Goal: Browse casually: Explore the website without a specific task or goal

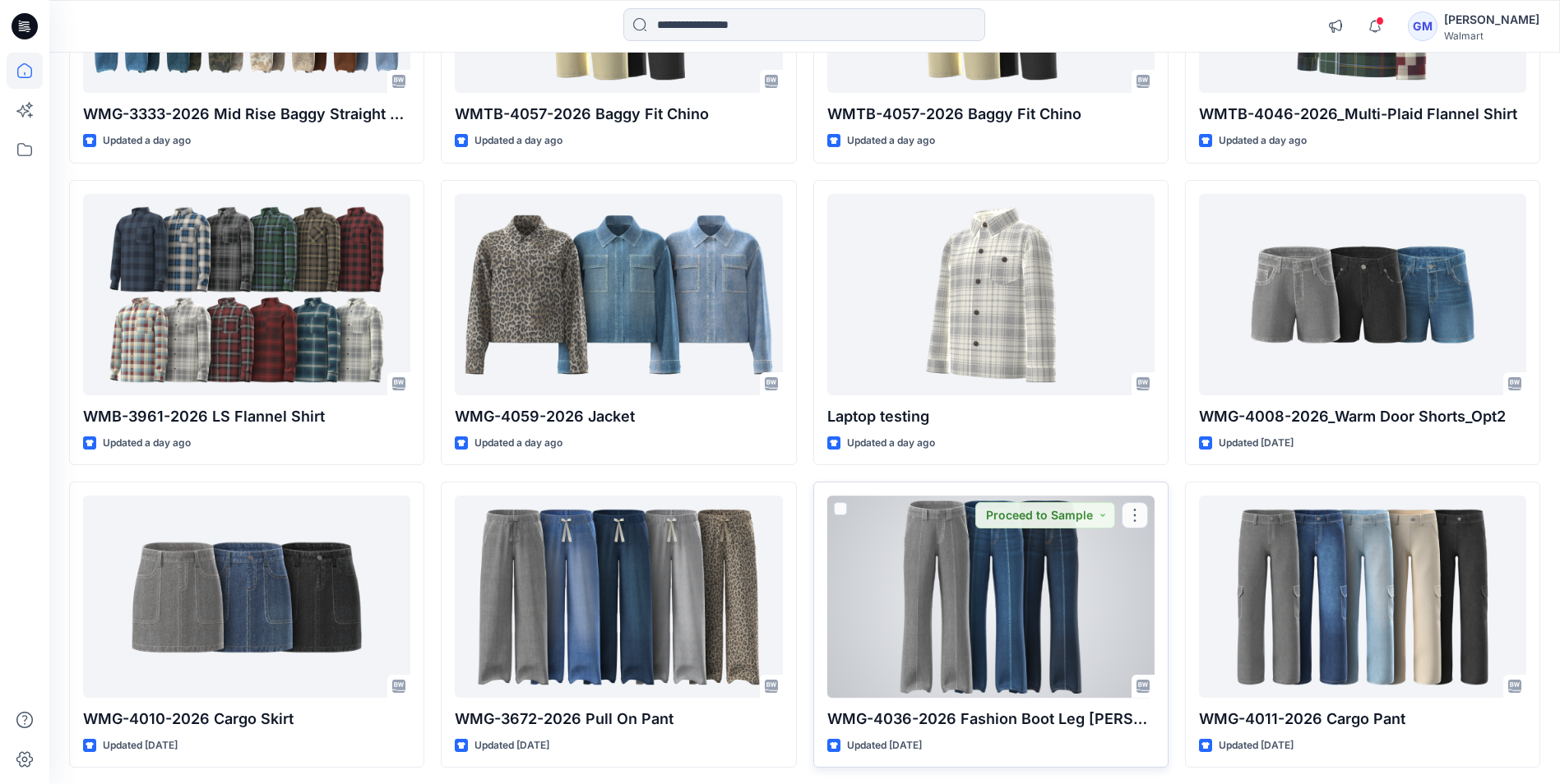
scroll to position [1324, 0]
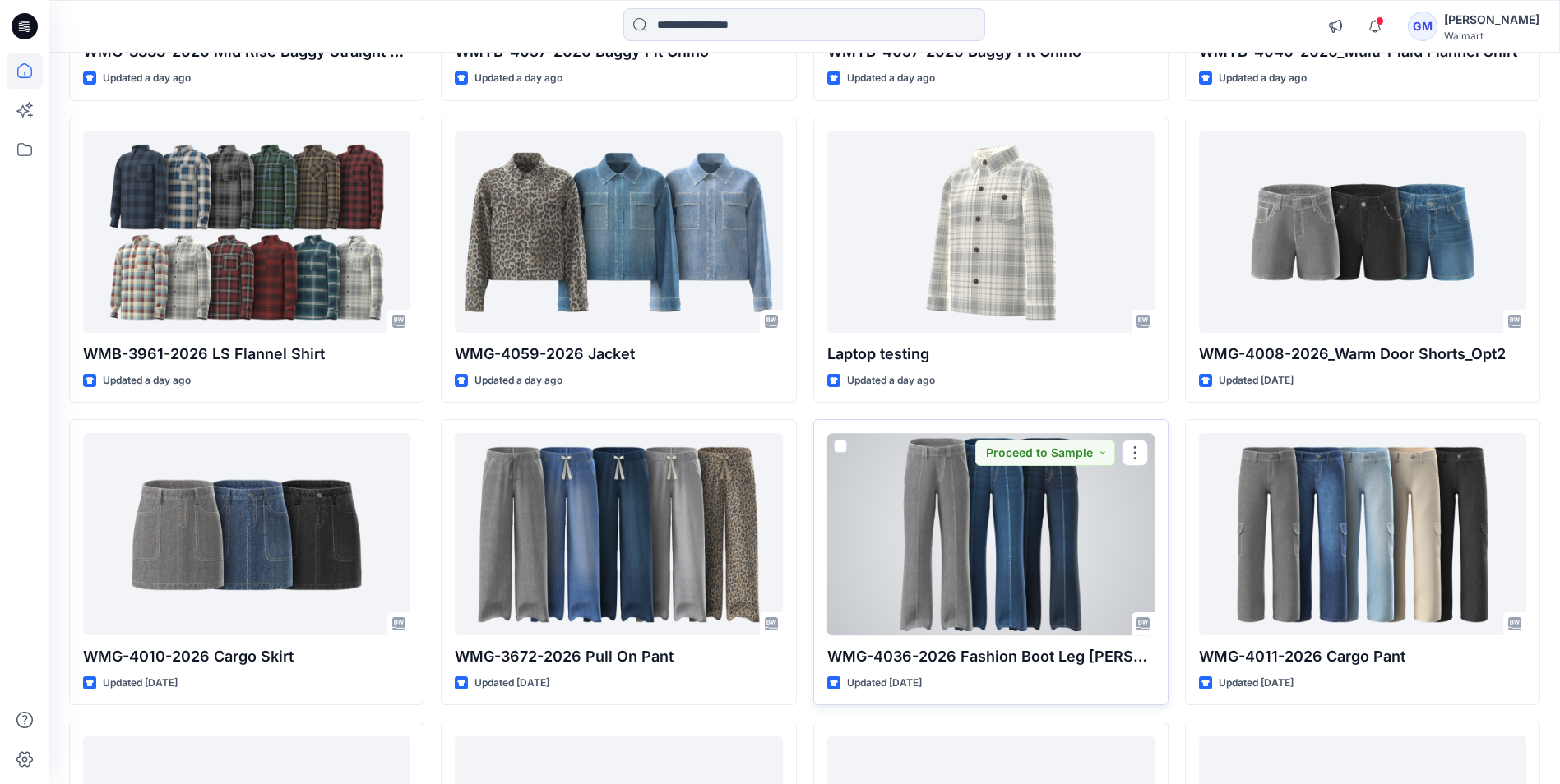
click at [970, 533] on div at bounding box center [991, 533] width 328 height 202
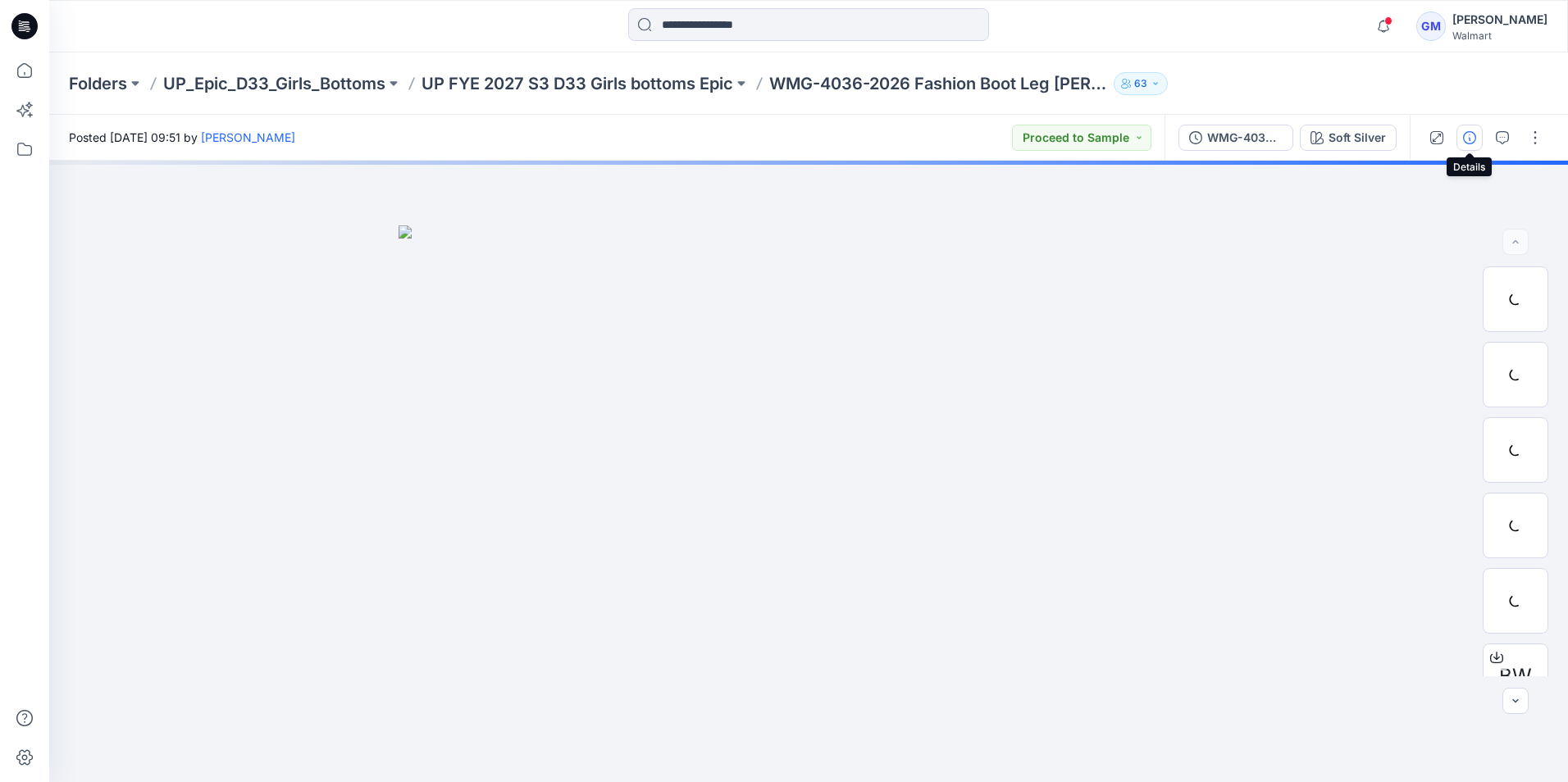
click at [1469, 134] on icon "button" at bounding box center [1470, 138] width 13 height 13
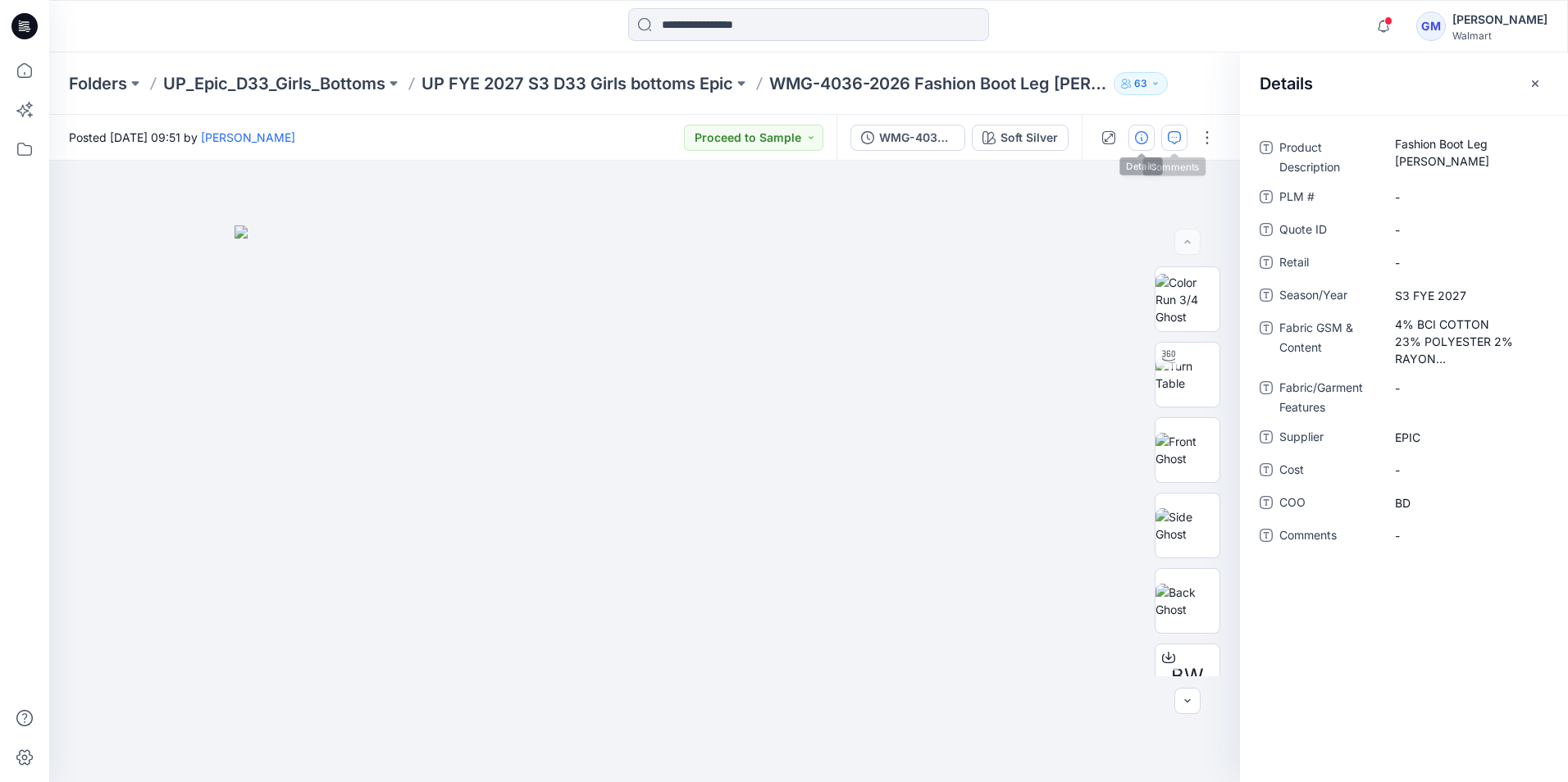
click at [1177, 139] on icon "button" at bounding box center [1174, 138] width 13 height 13
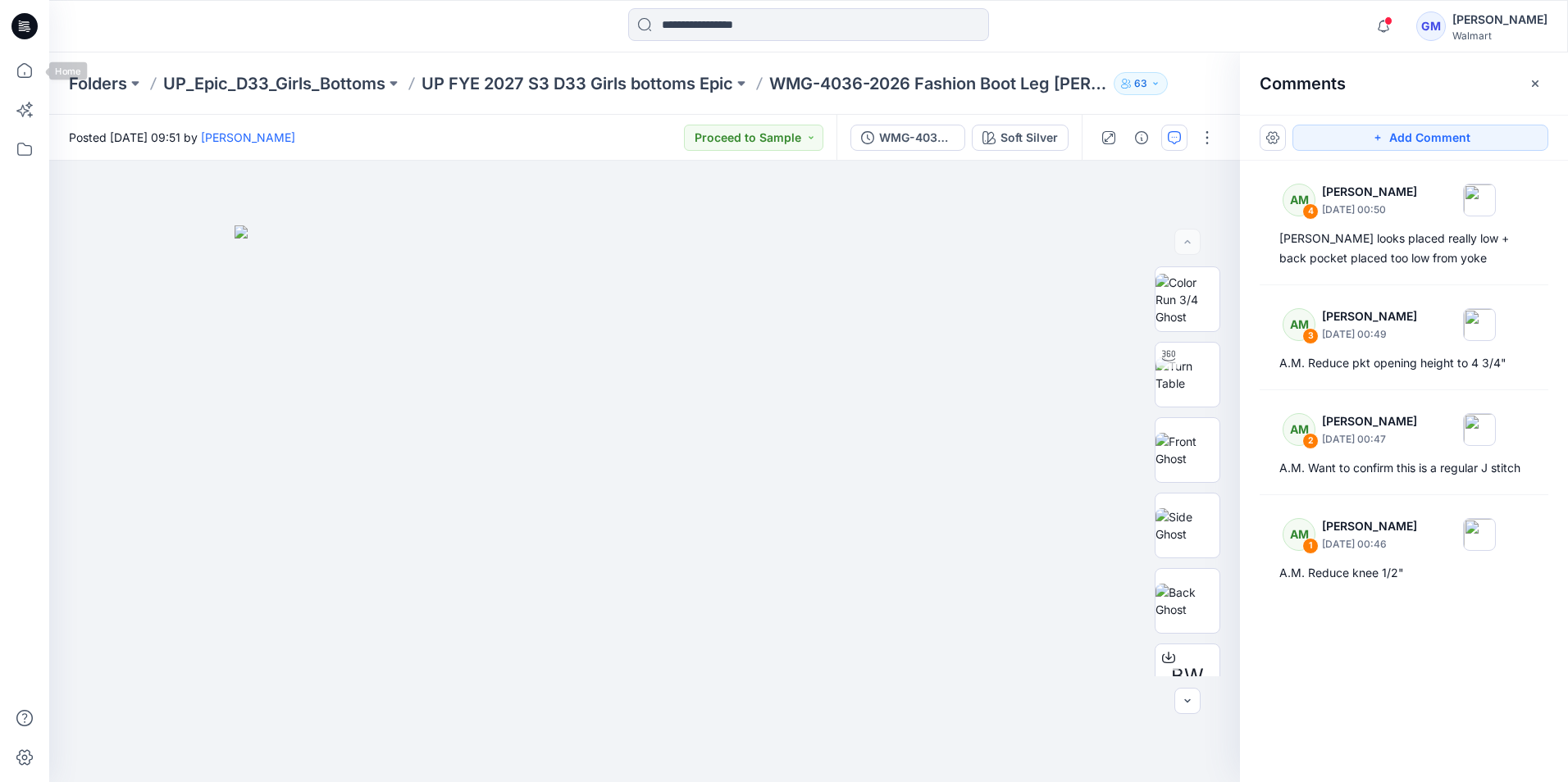
drag, startPoint x: 30, startPoint y: 34, endPoint x: 62, endPoint y: 45, distance: 33.8
click at [30, 34] on icon at bounding box center [24, 26] width 26 height 26
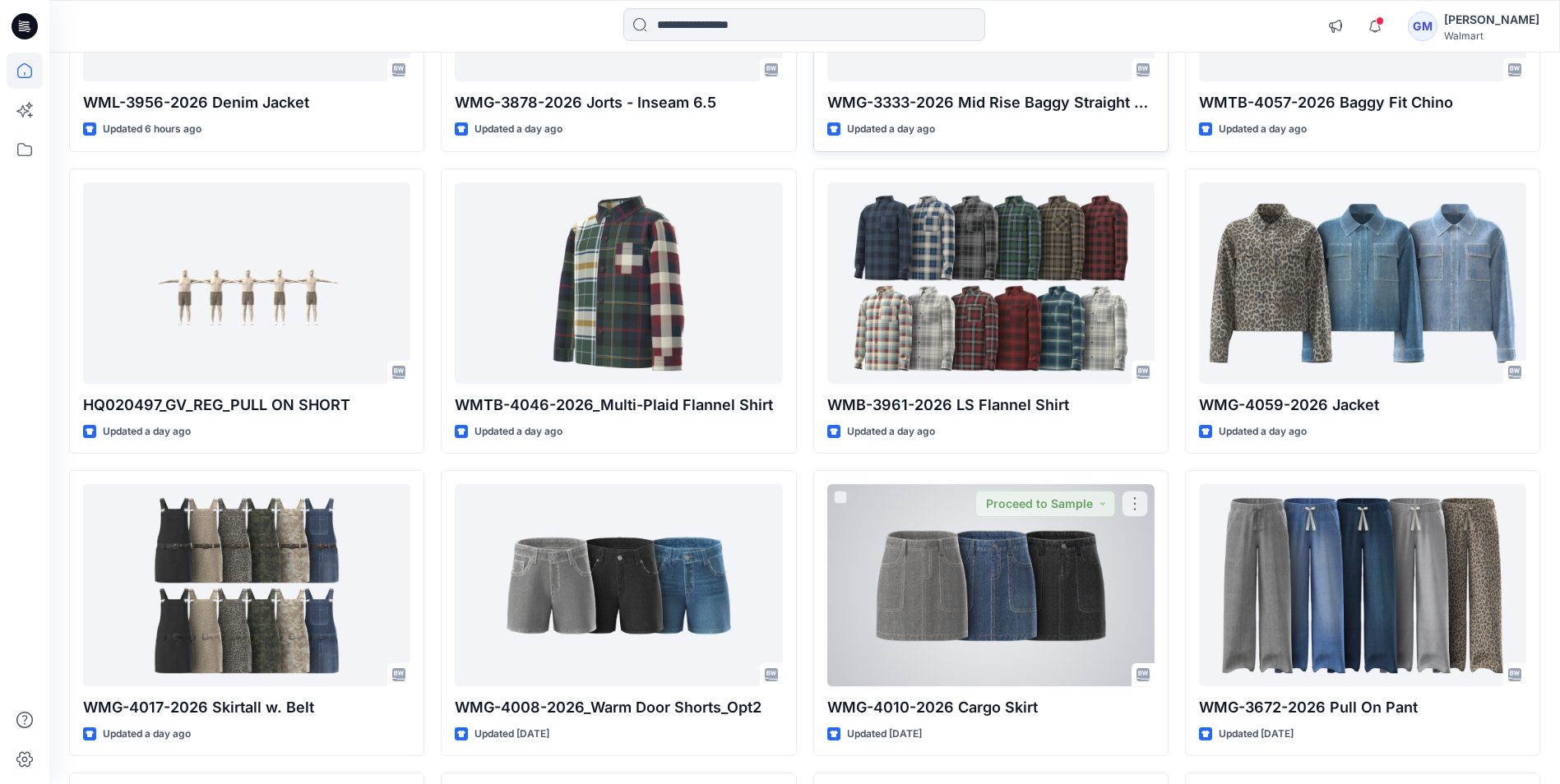
scroll to position [1316, 0]
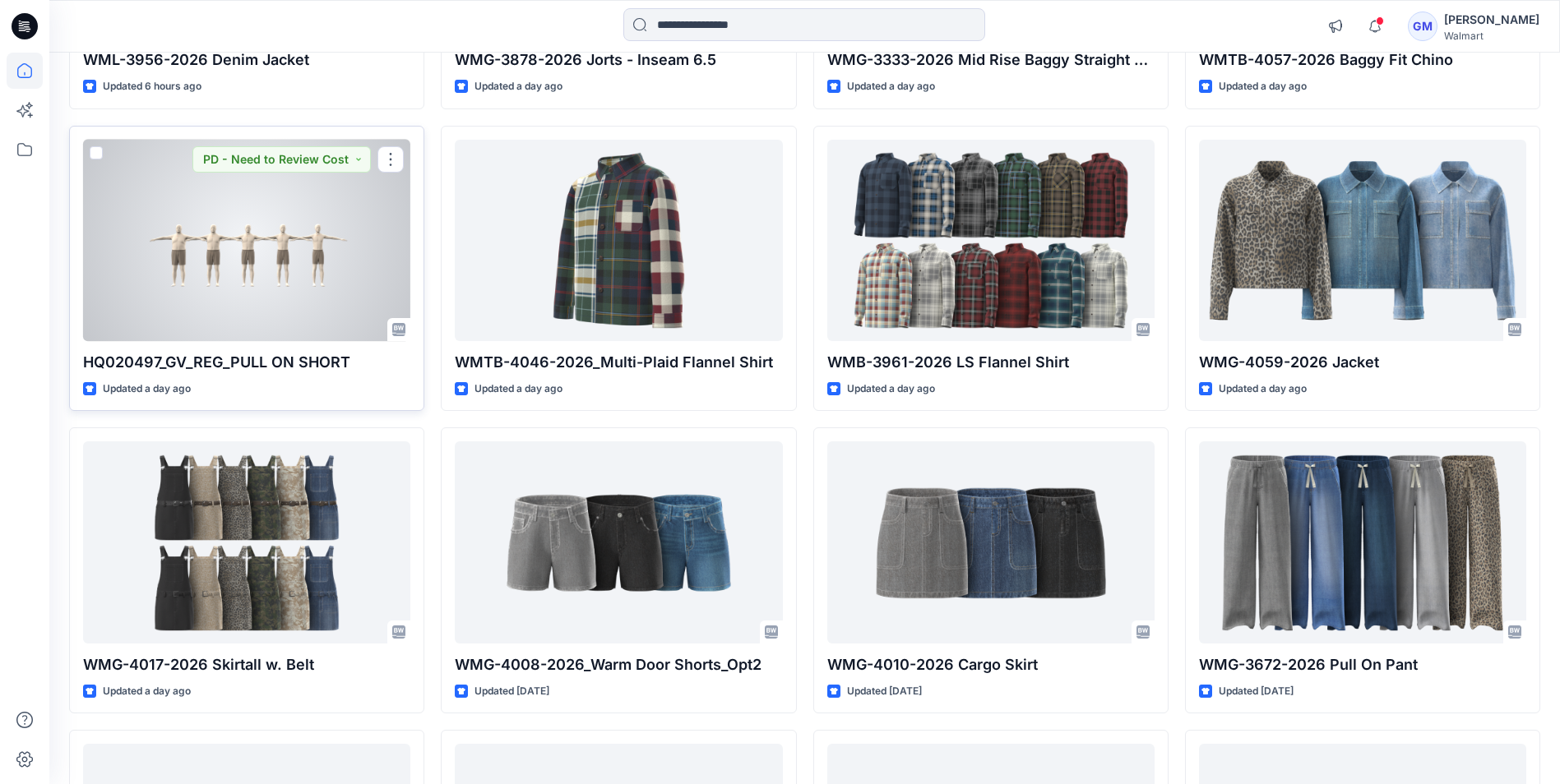
click at [280, 252] on div at bounding box center [246, 240] width 328 height 202
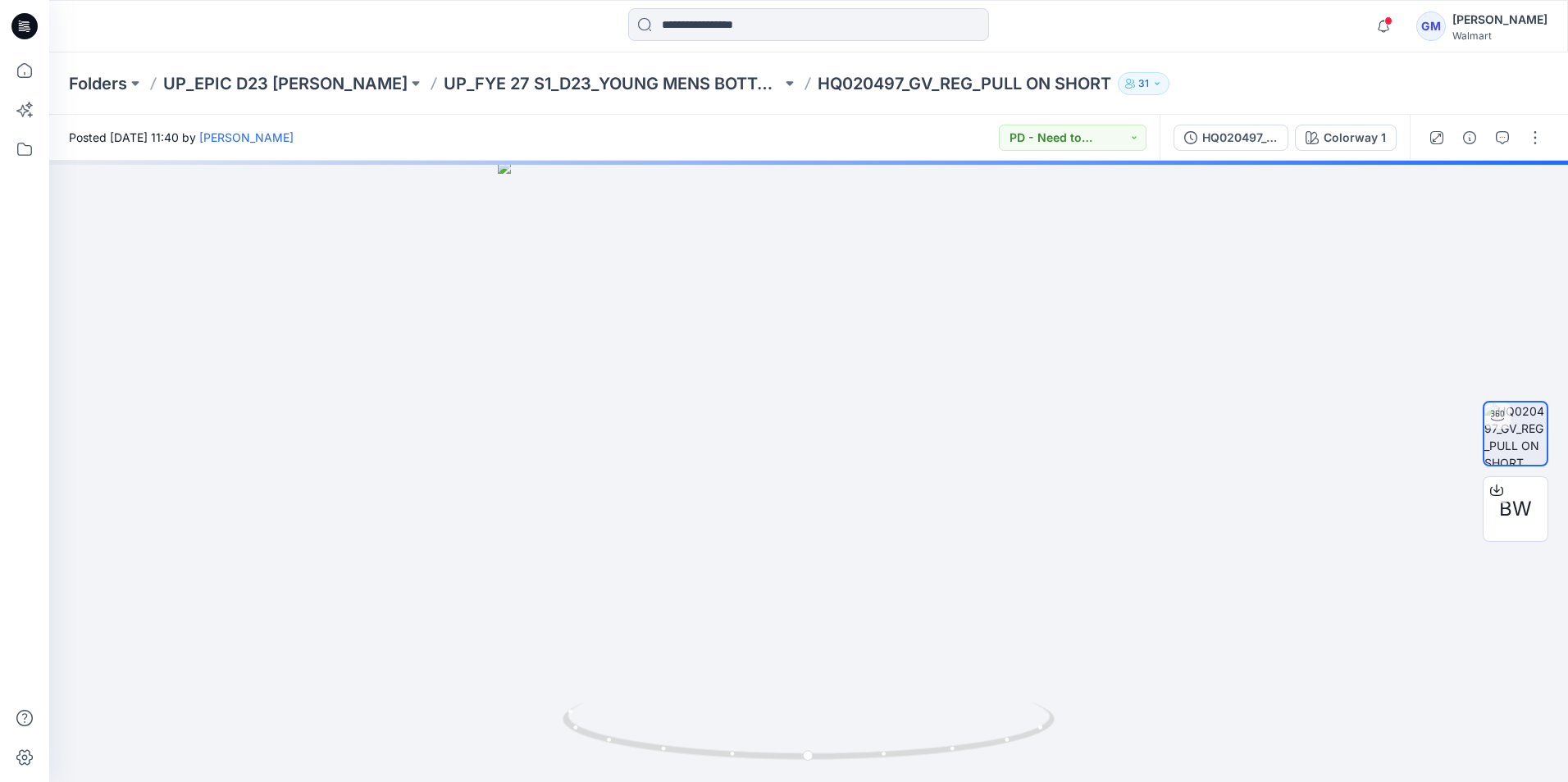
click at [31, 31] on icon at bounding box center [24, 26] width 26 height 26
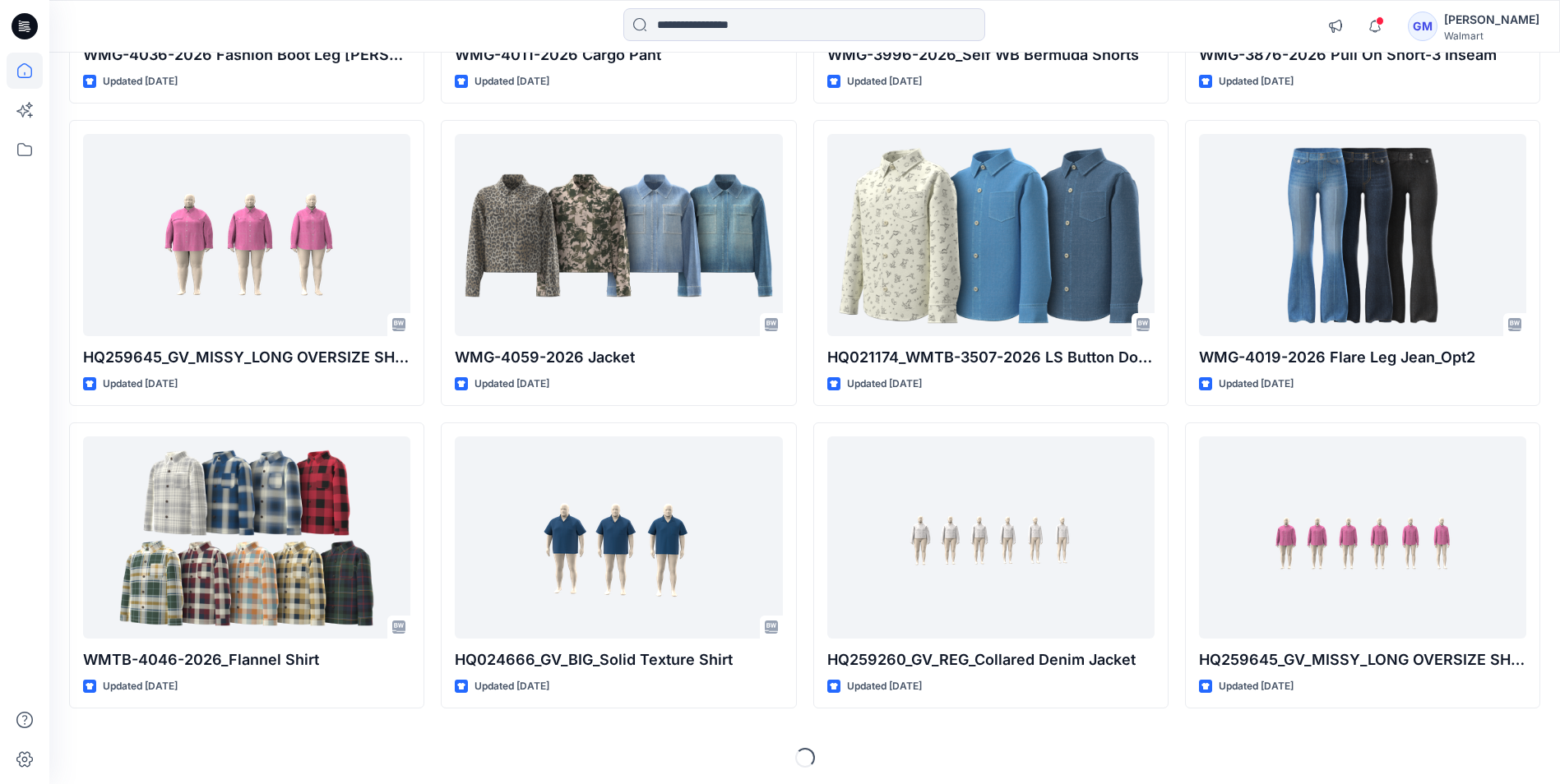
scroll to position [2232, 0]
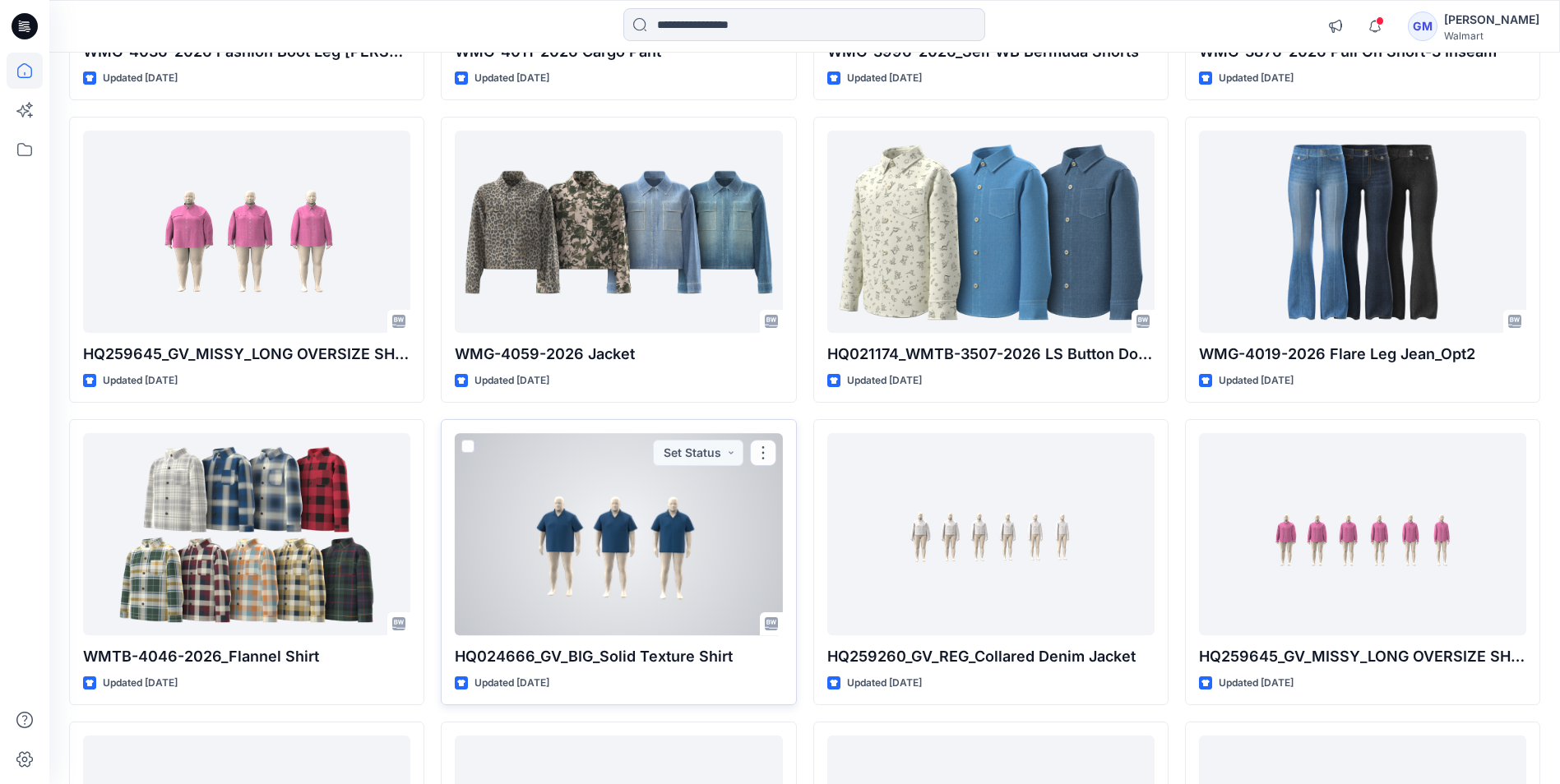
click at [687, 564] on div at bounding box center [618, 533] width 328 height 202
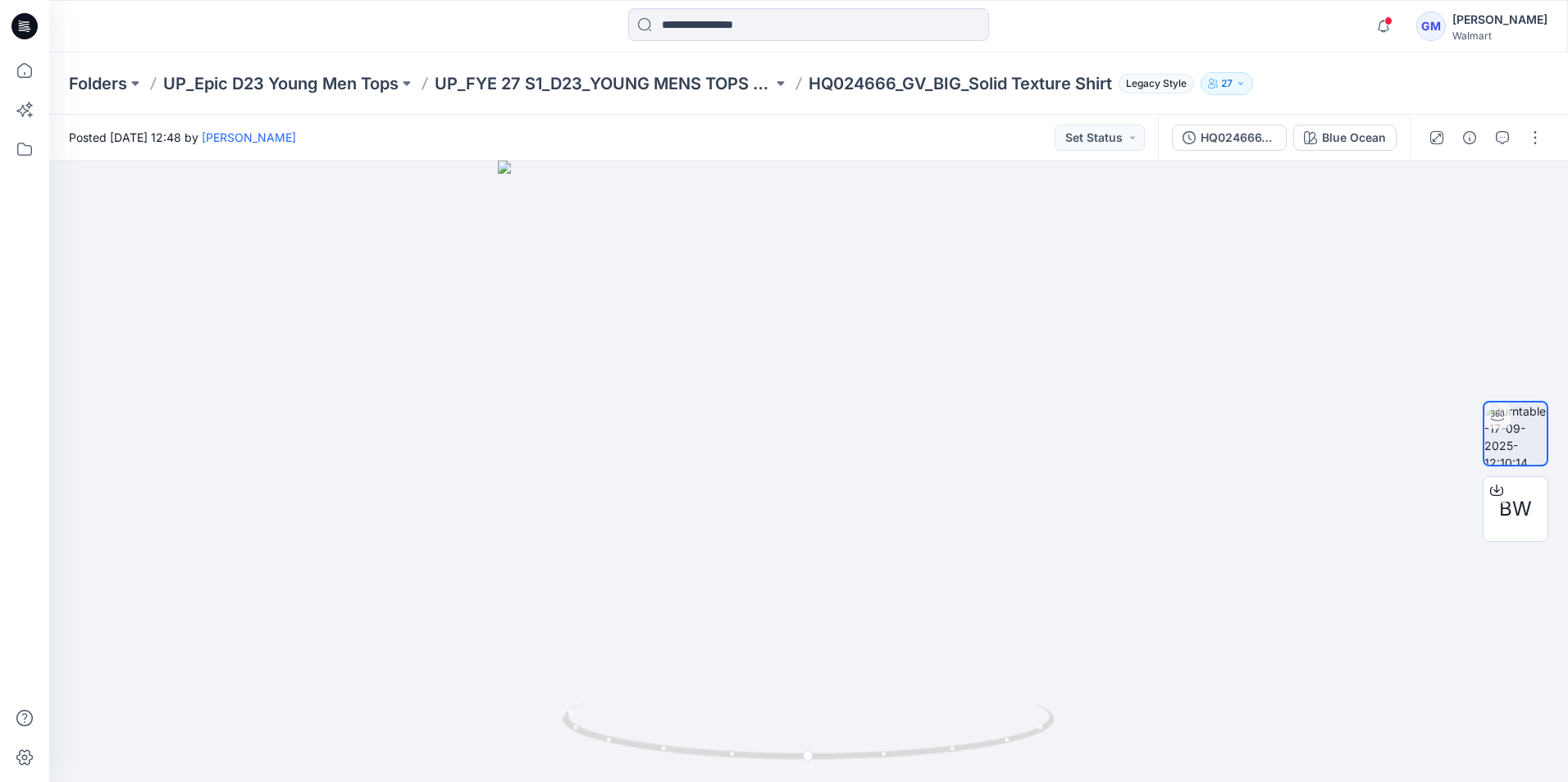
click at [24, 23] on icon at bounding box center [24, 26] width 26 height 26
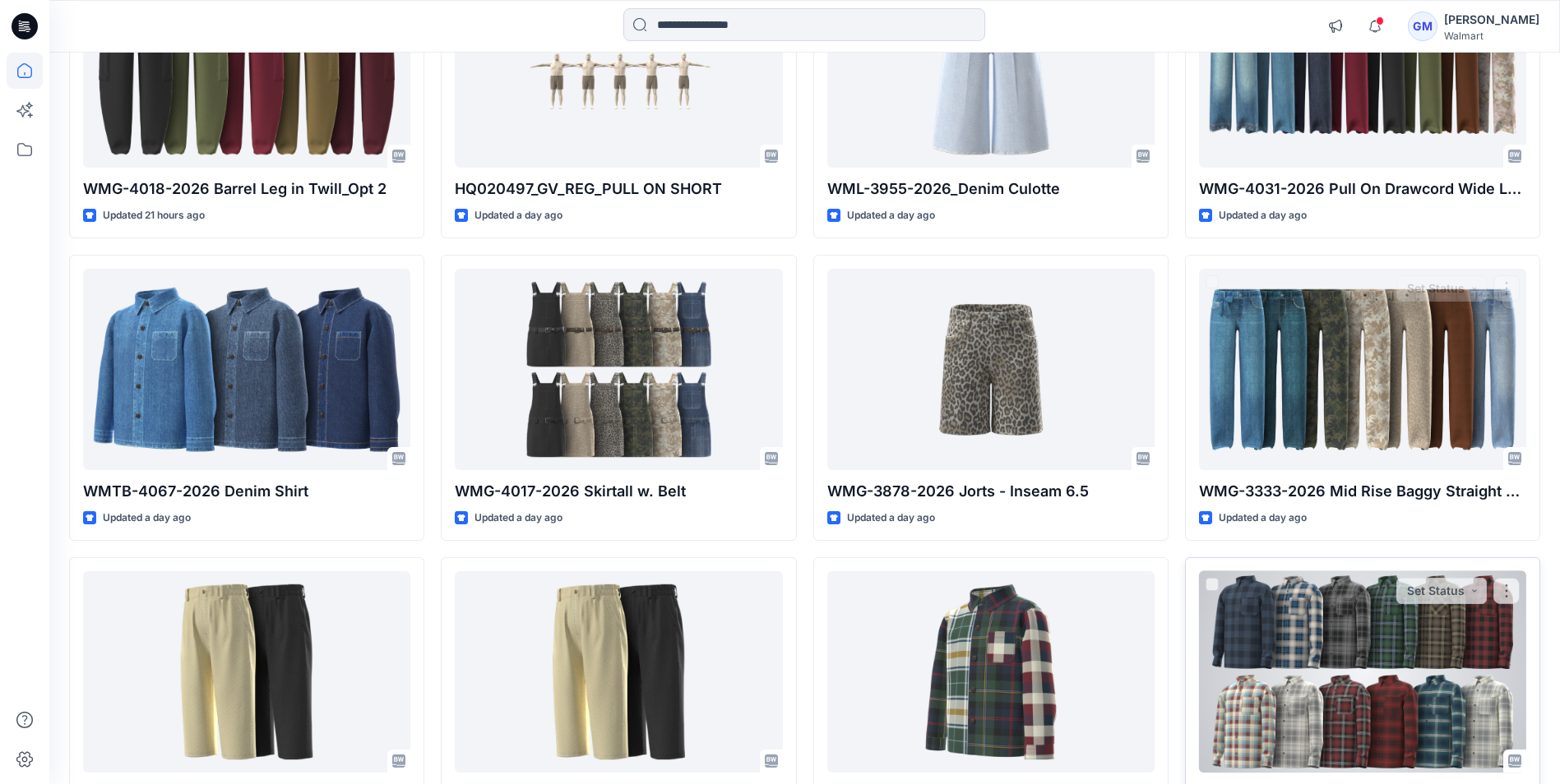
scroll to position [904, 0]
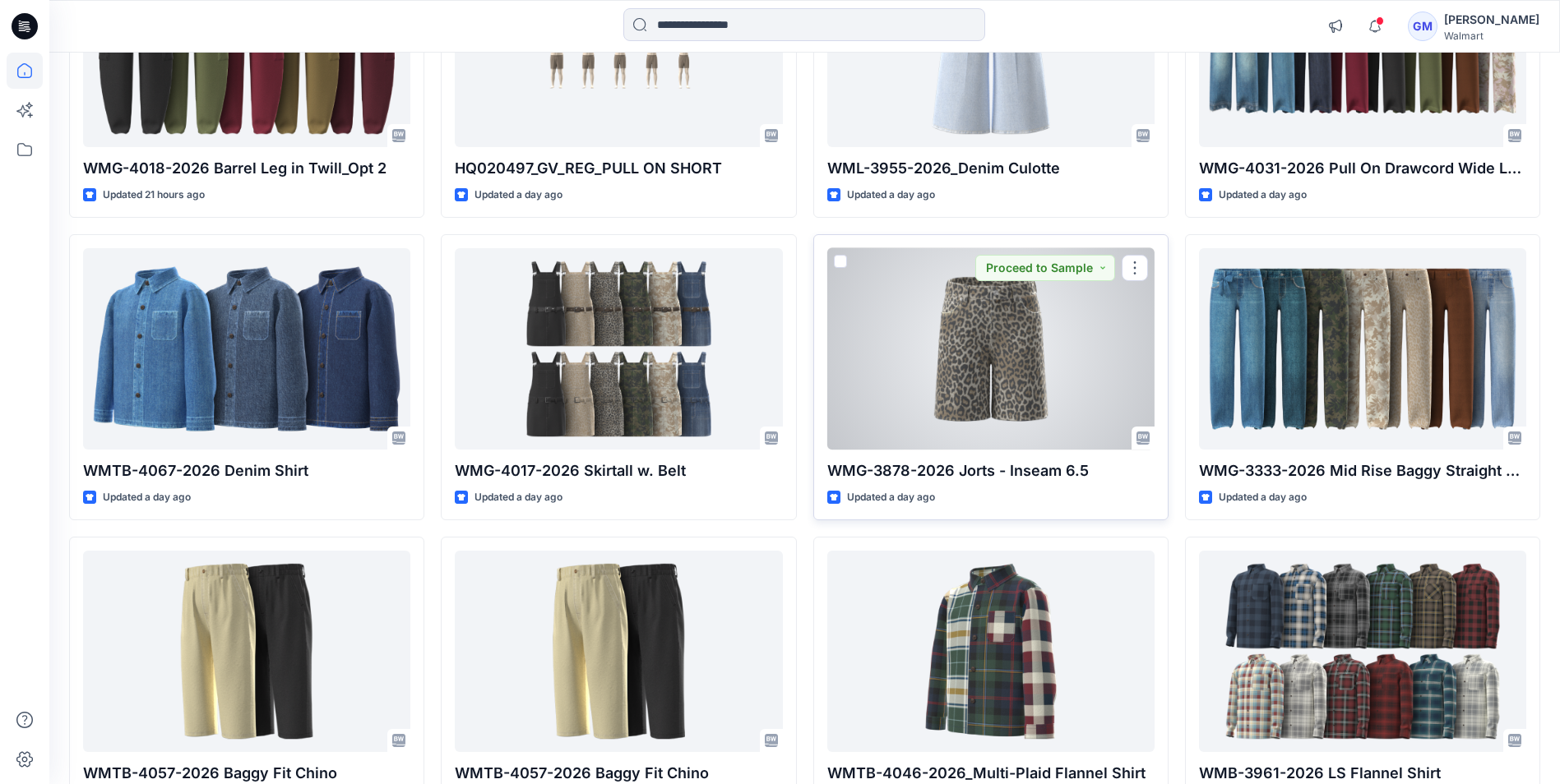
click at [944, 380] on div at bounding box center [991, 348] width 328 height 202
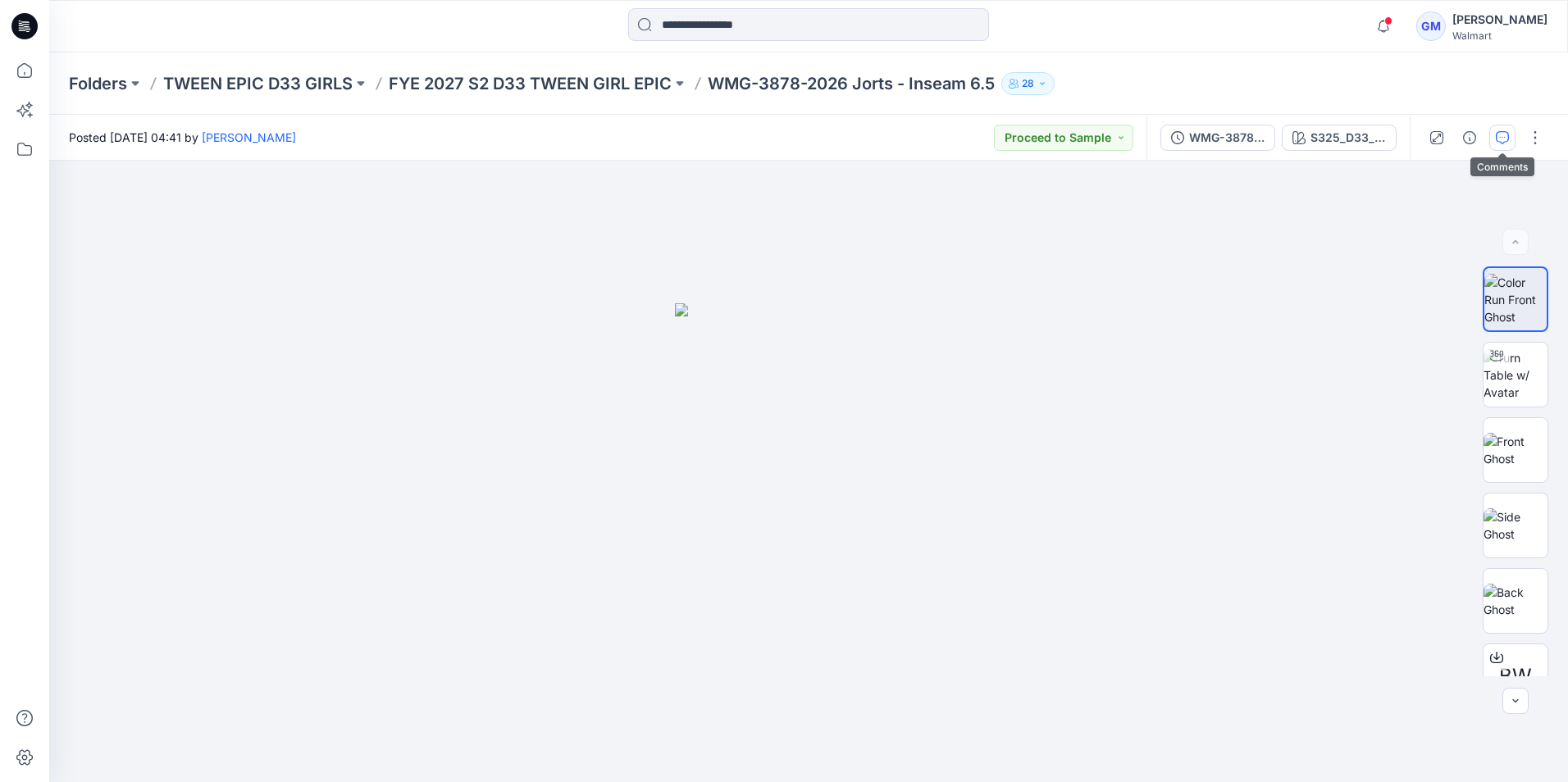
click at [1499, 136] on icon "button" at bounding box center [1503, 138] width 13 height 13
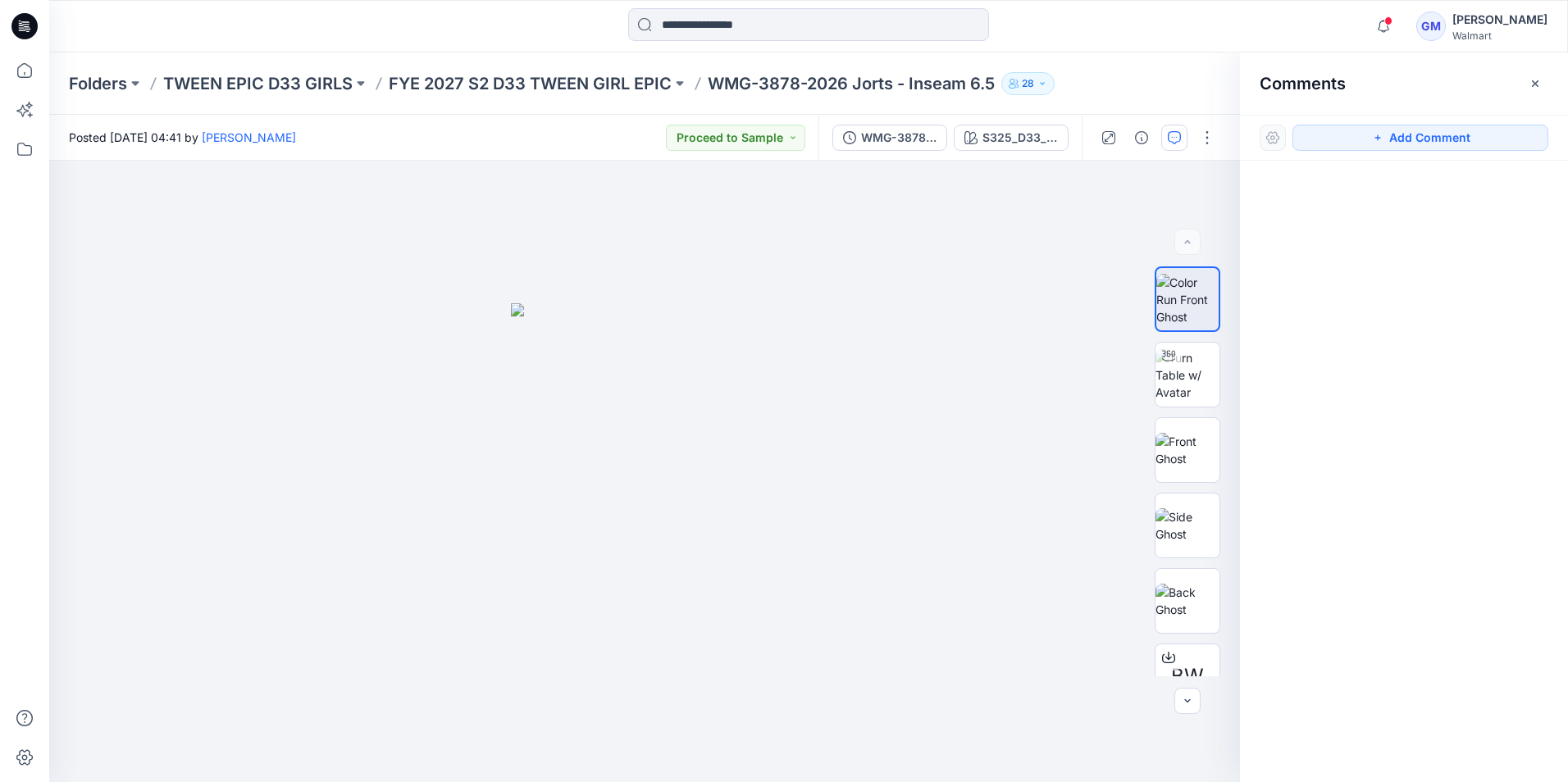
click at [27, 25] on icon at bounding box center [24, 26] width 26 height 26
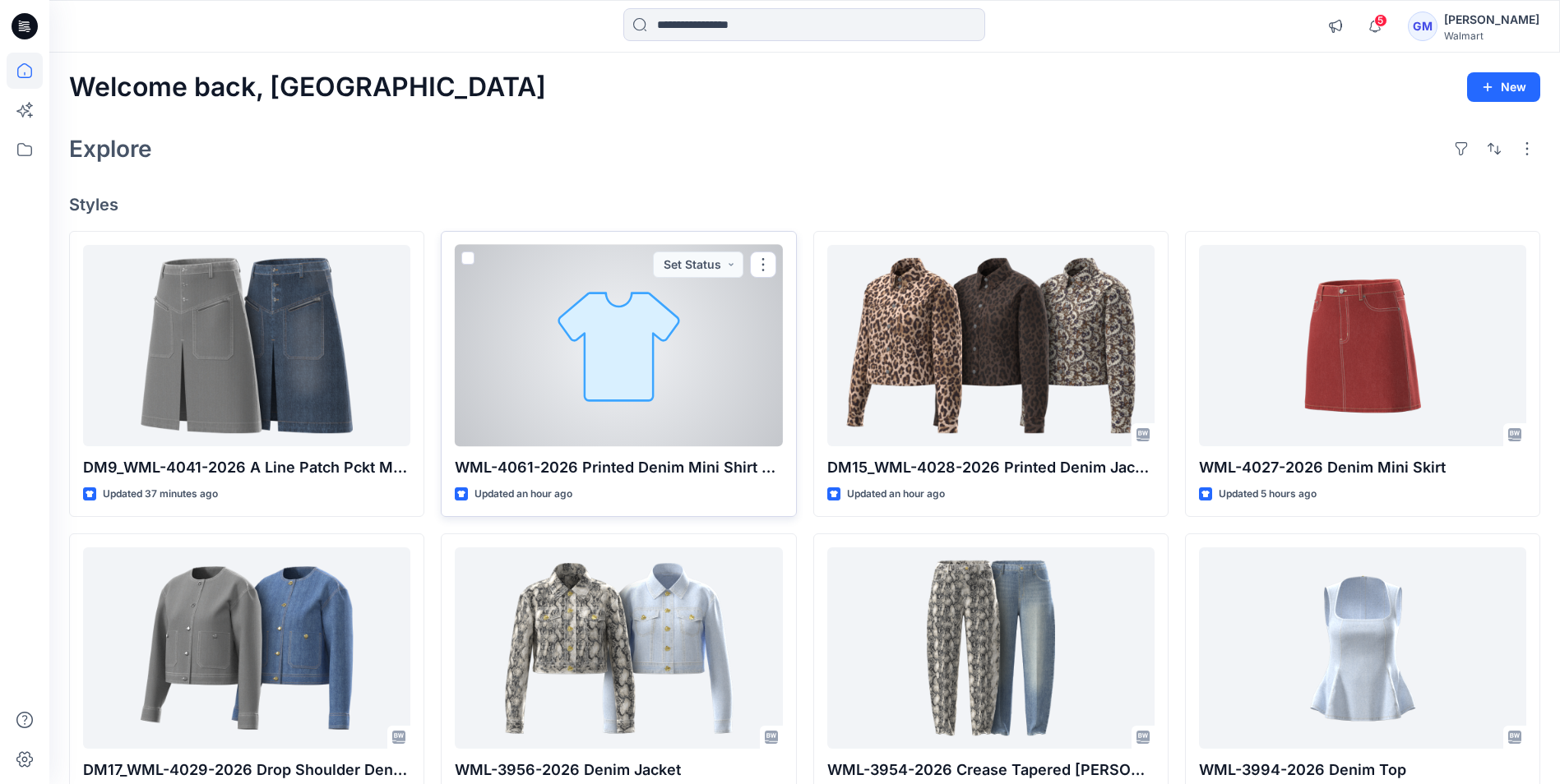
click at [598, 409] on div at bounding box center [618, 346] width 328 height 202
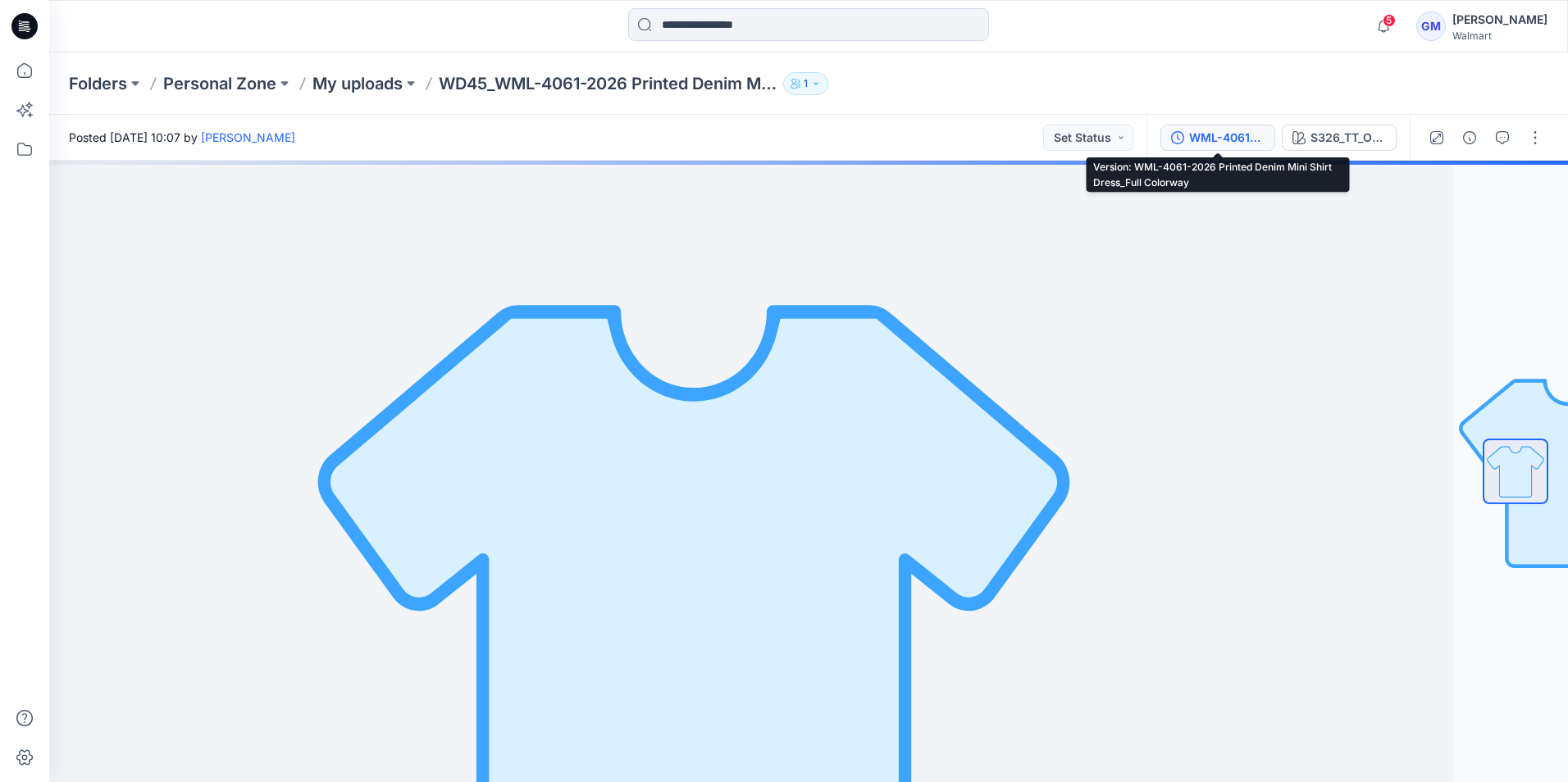
click at [1224, 135] on div "WML-4061-2026 Printed Denim Mini Shirt Dress_Full Colorway" at bounding box center [1227, 138] width 76 height 18
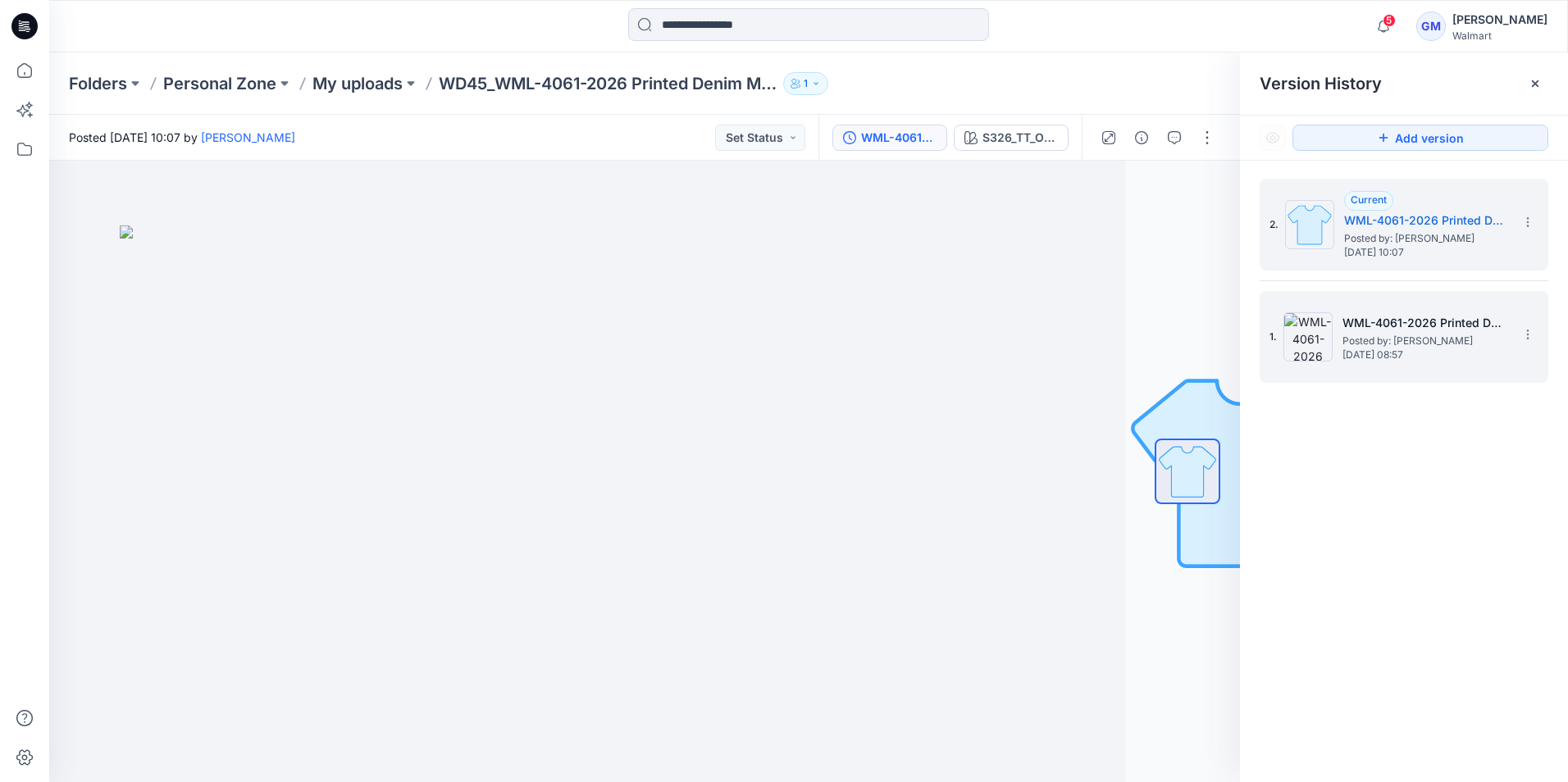
click at [1315, 330] on img at bounding box center [1308, 337] width 49 height 49
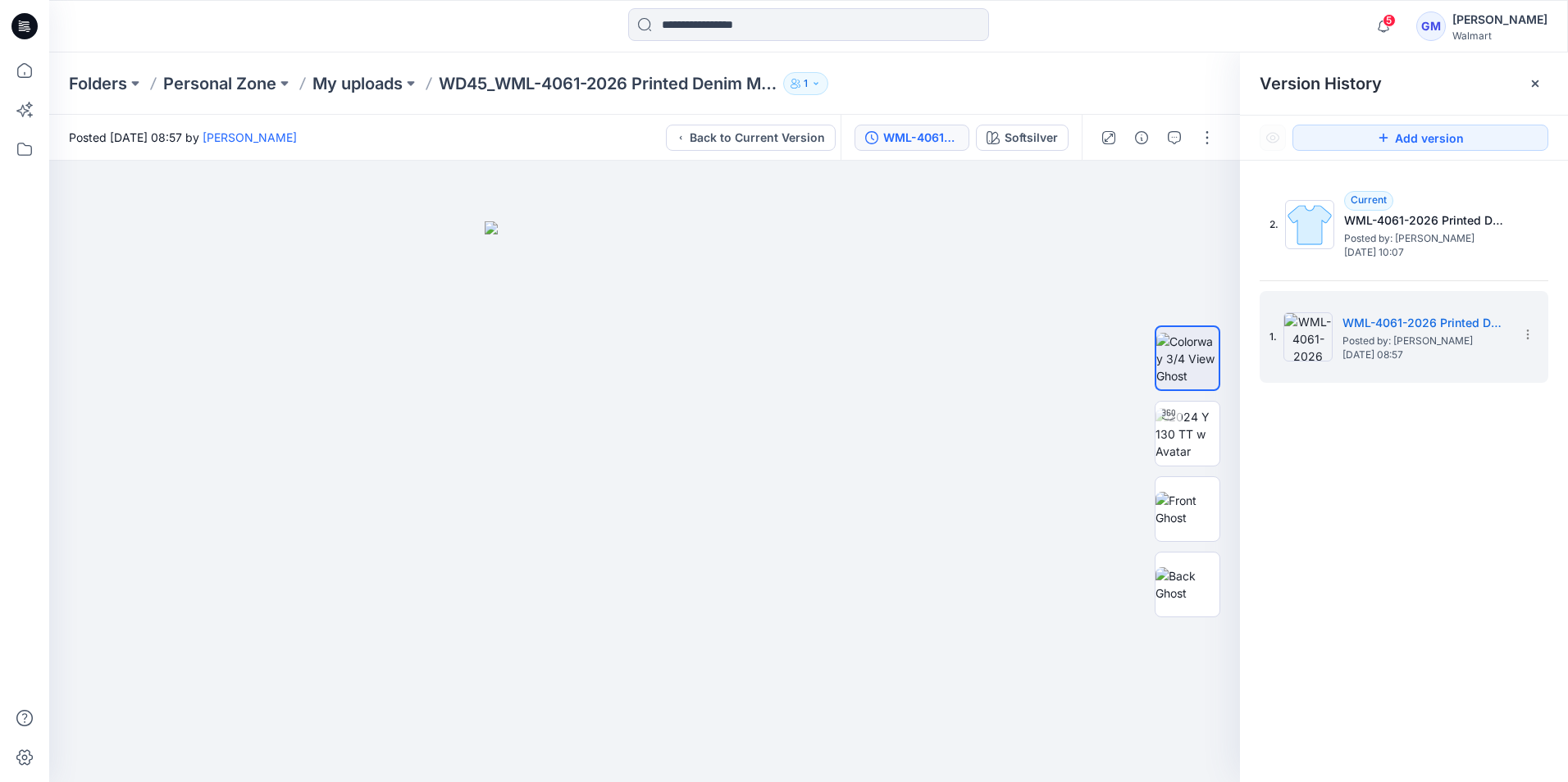
click at [28, 23] on icon at bounding box center [24, 26] width 26 height 26
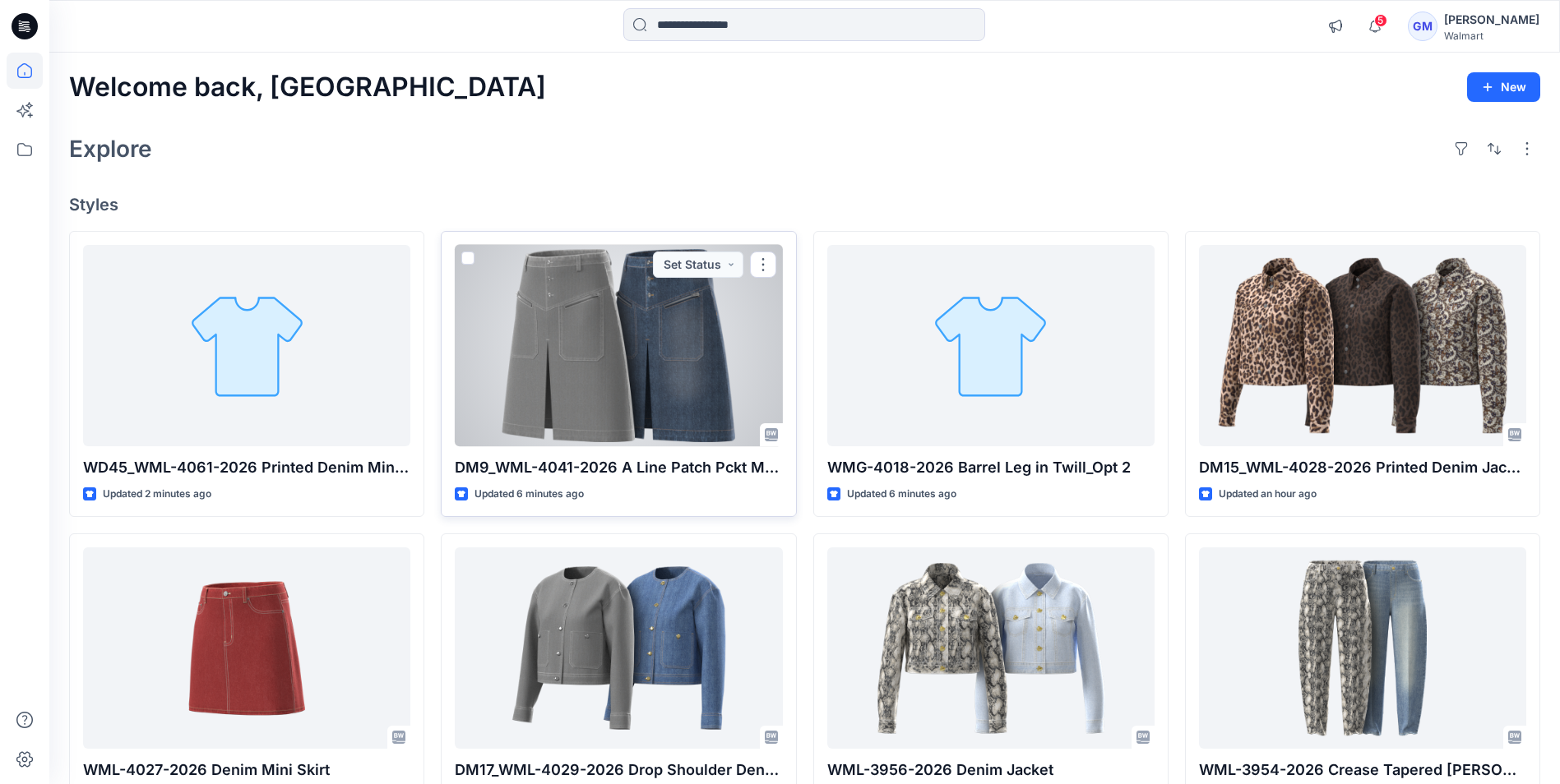
click at [642, 317] on div at bounding box center [618, 346] width 328 height 202
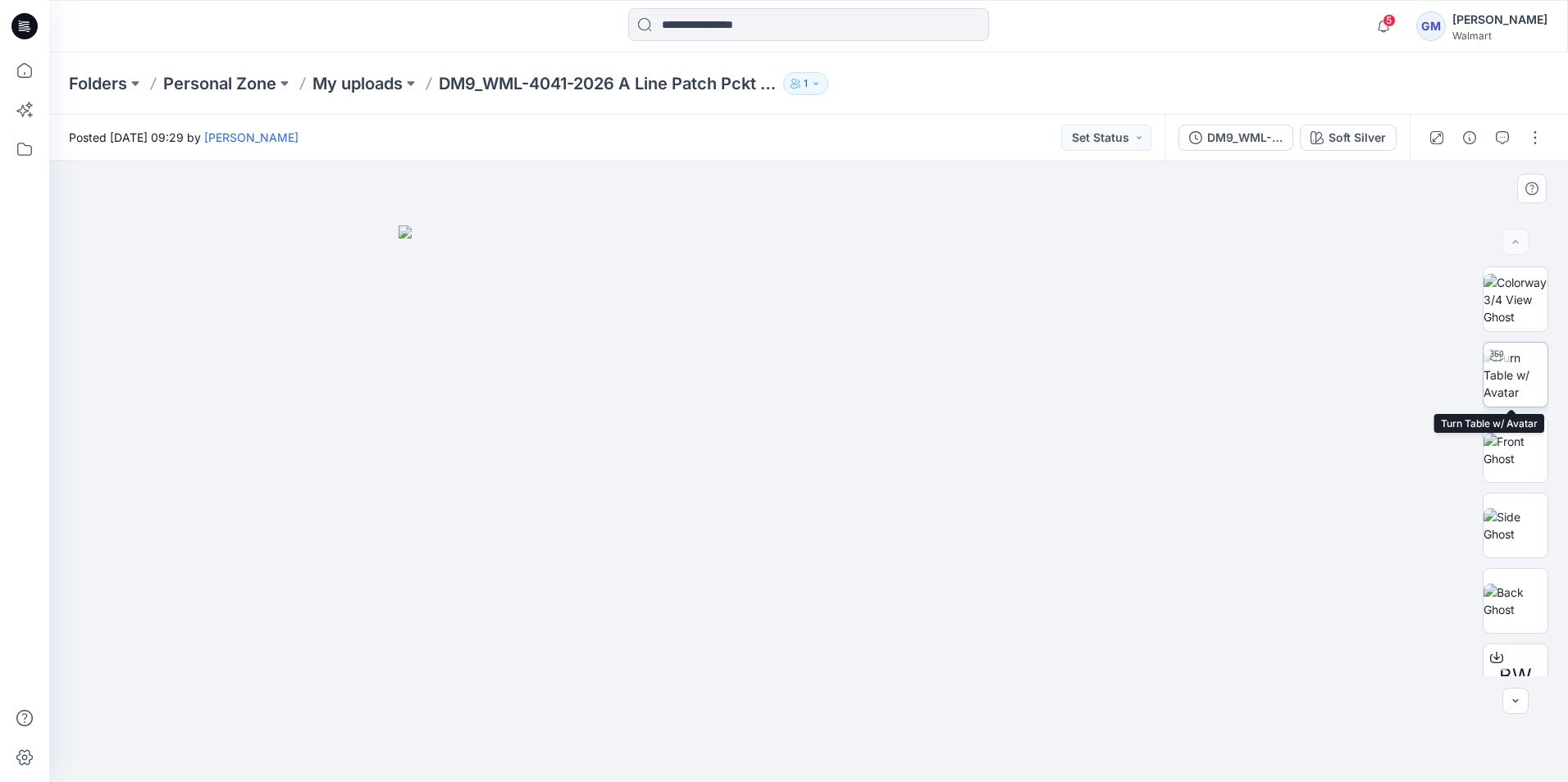
click at [1504, 380] on img at bounding box center [1515, 374] width 64 height 51
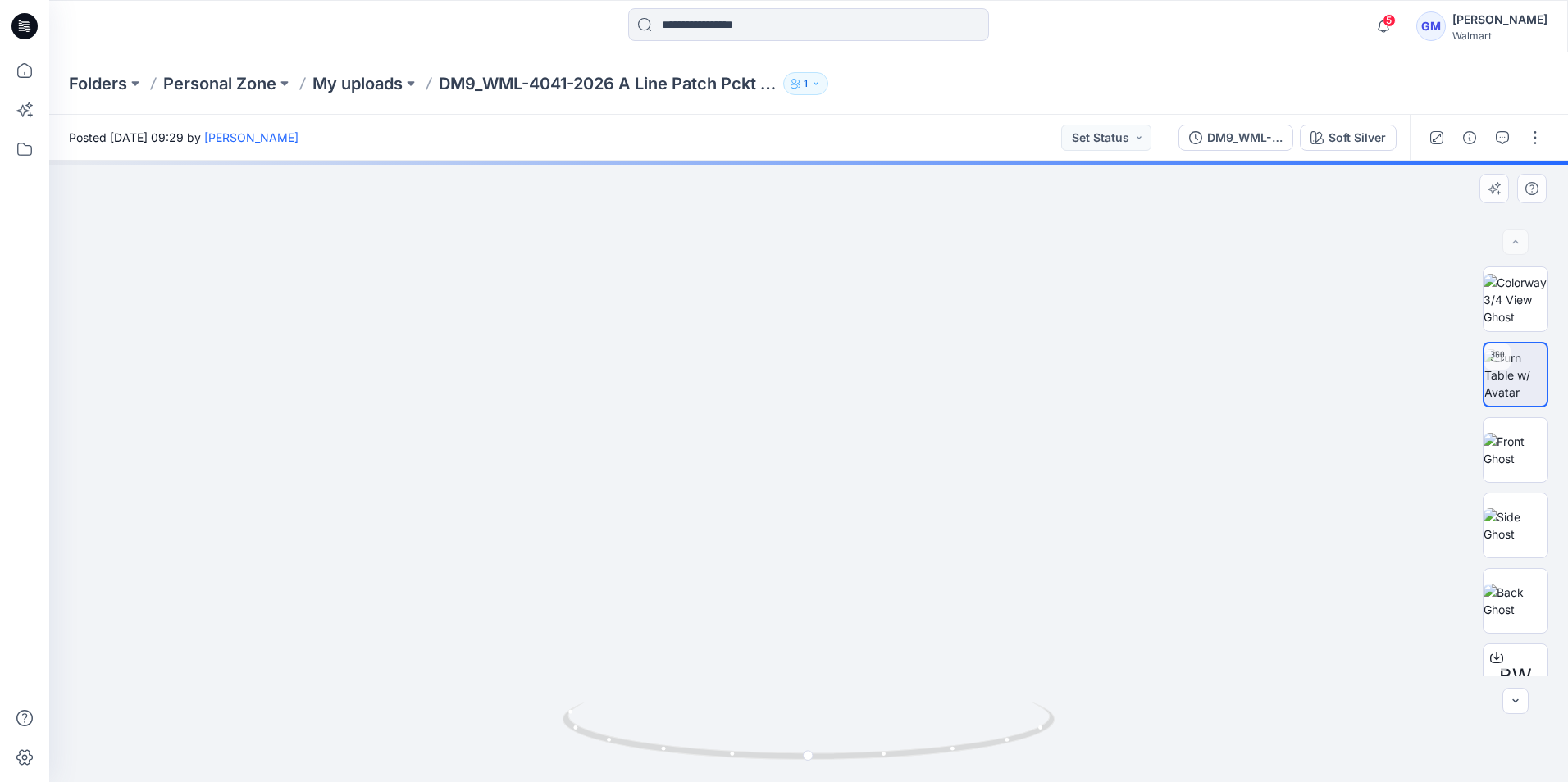
drag, startPoint x: 847, startPoint y: 644, endPoint x: 862, endPoint y: 493, distance: 151.7
drag, startPoint x: 892, startPoint y: 638, endPoint x: 893, endPoint y: 509, distance: 129.0
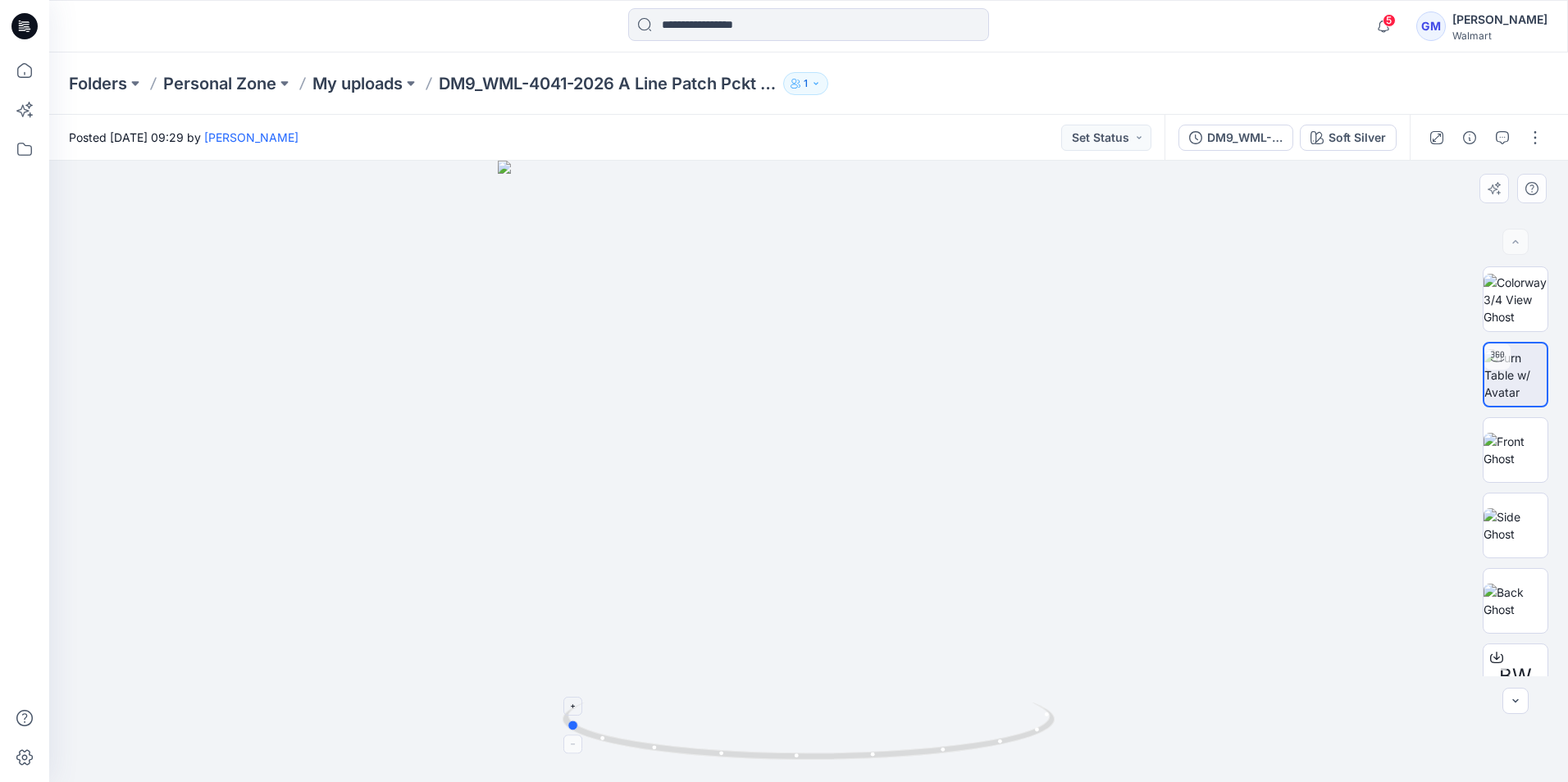
drag, startPoint x: 813, startPoint y: 758, endPoint x: 569, endPoint y: 746, distance: 244.3
click at [569, 746] on icon at bounding box center [811, 733] width 497 height 62
